Goal: Information Seeking & Learning: Learn about a topic

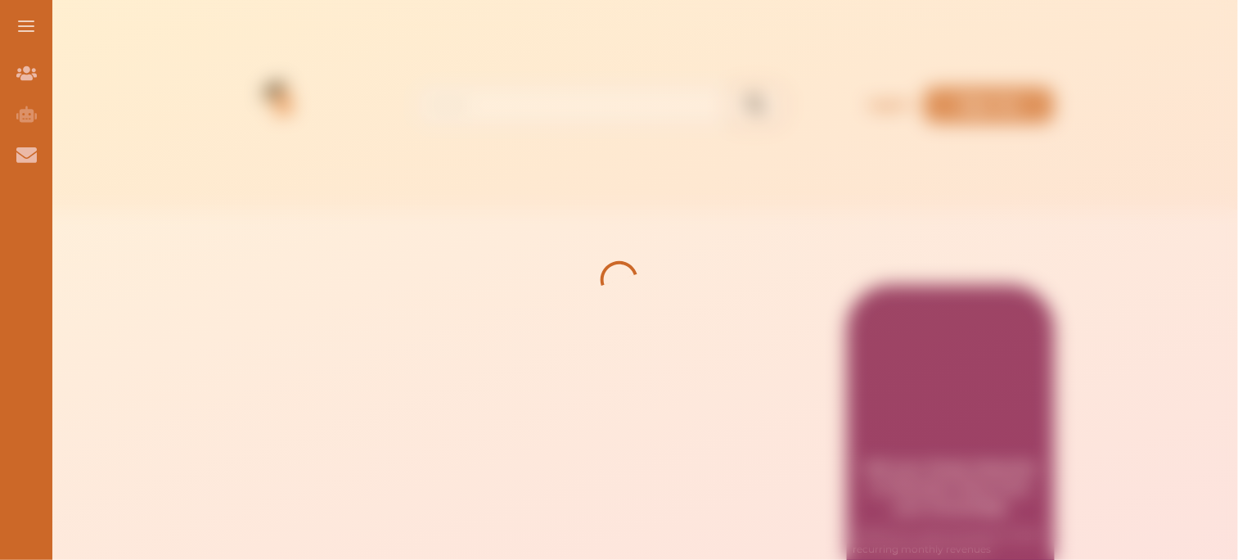
click at [893, 419] on div at bounding box center [619, 280] width 1238 height 560
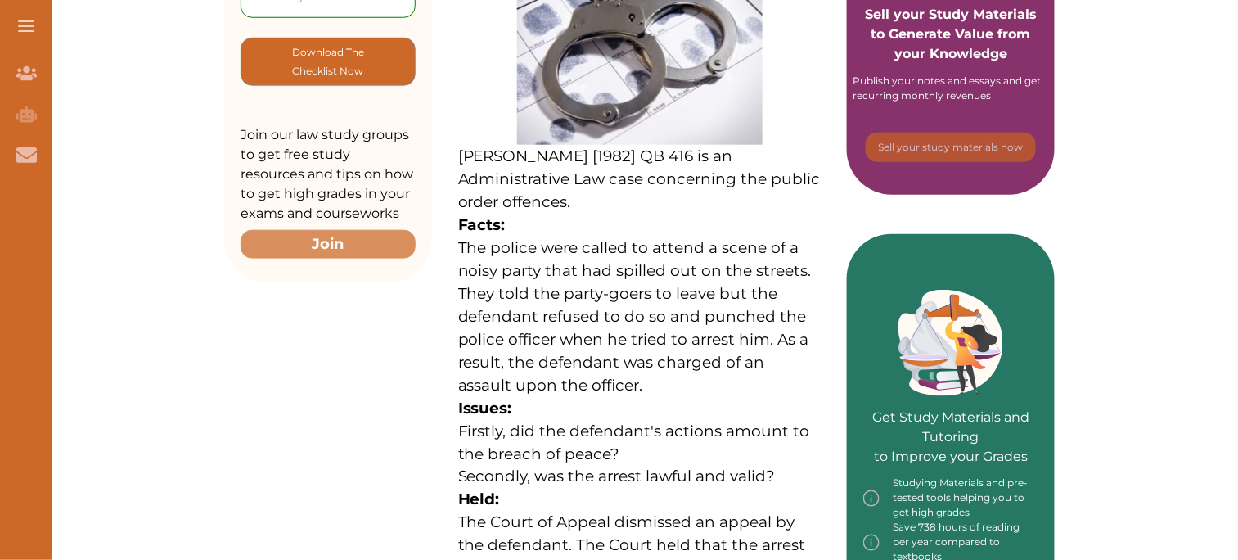
click at [769, 397] on p "Issues:" at bounding box center [639, 408] width 363 height 23
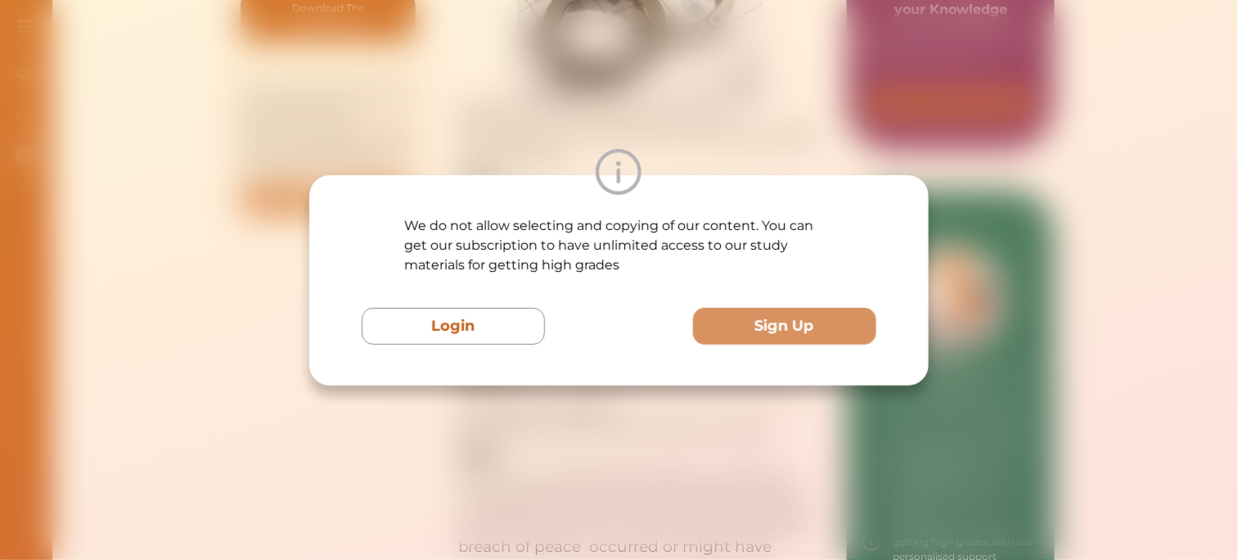
scroll to position [499, 0]
click at [807, 118] on div "We do not allow selecting and copying of our content. You can get our subscript…" at bounding box center [619, 280] width 1238 height 560
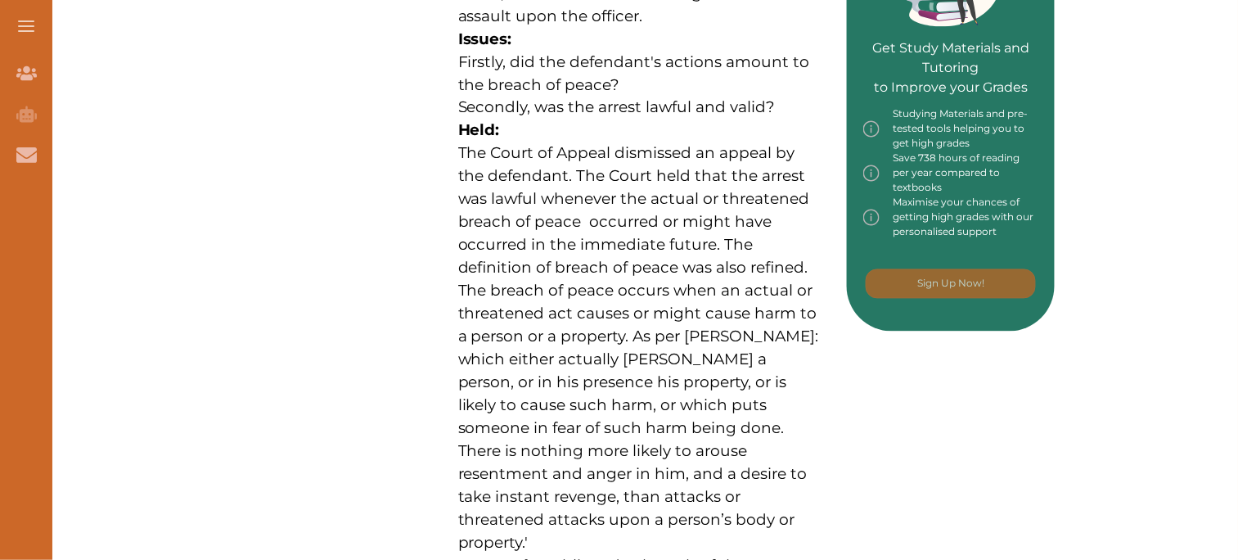
scroll to position [825, 0]
